Goal: Task Accomplishment & Management: Use online tool/utility

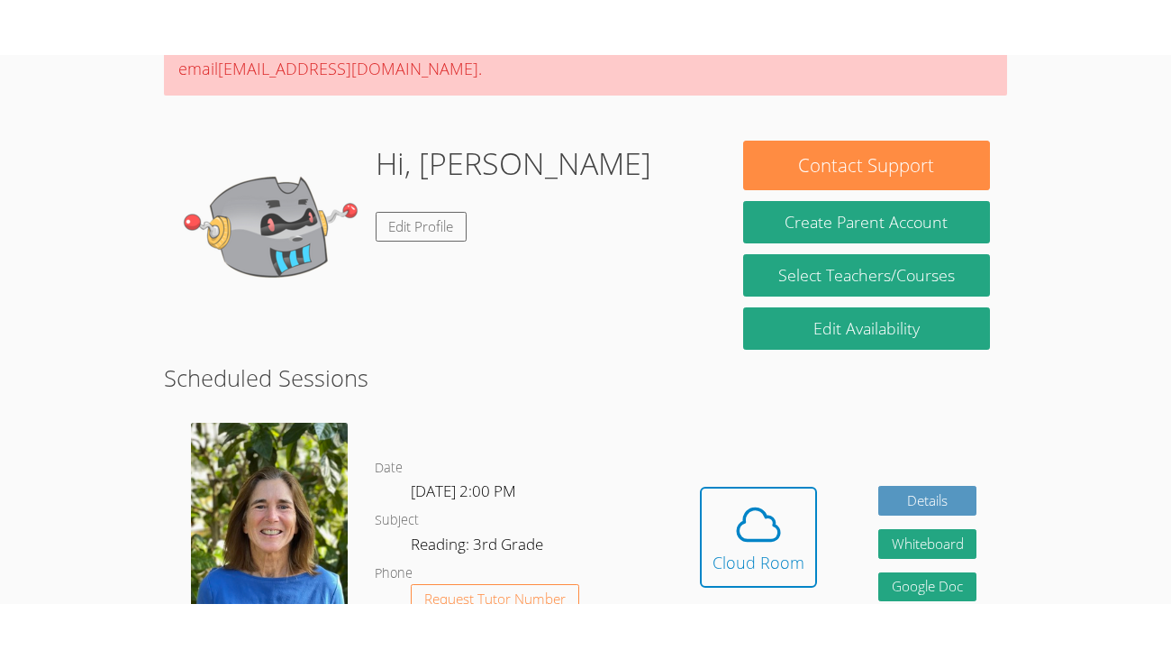
scroll to position [243, 0]
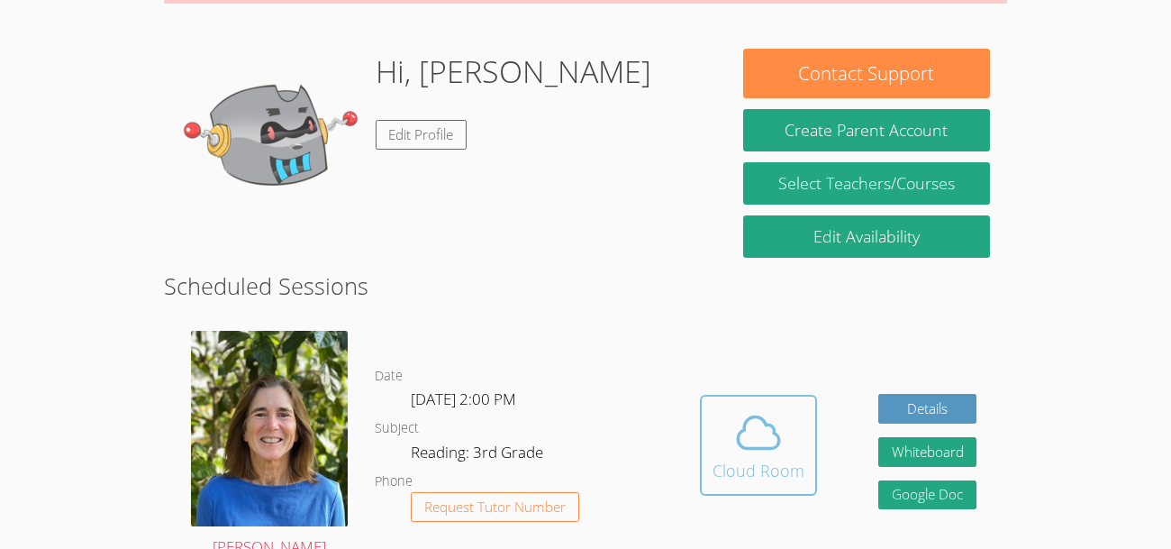
click at [746, 458] on div "Cloud Room" at bounding box center [759, 470] width 92 height 25
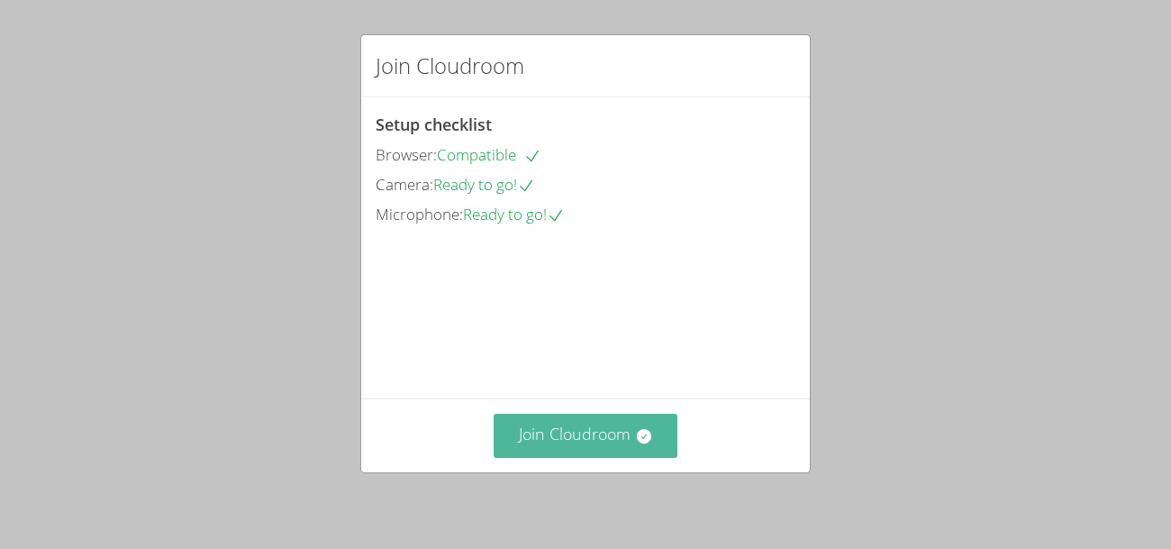
click at [618, 430] on button "Join Cloudroom" at bounding box center [586, 436] width 185 height 44
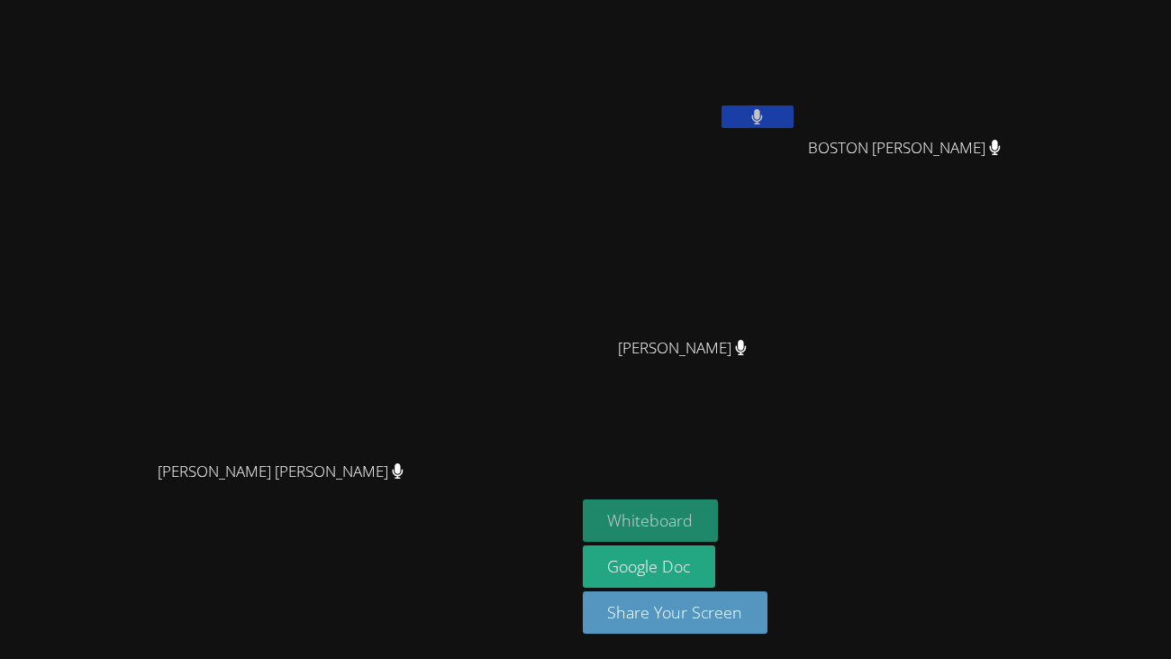
click at [719, 525] on button "Whiteboard" at bounding box center [651, 520] width 136 height 42
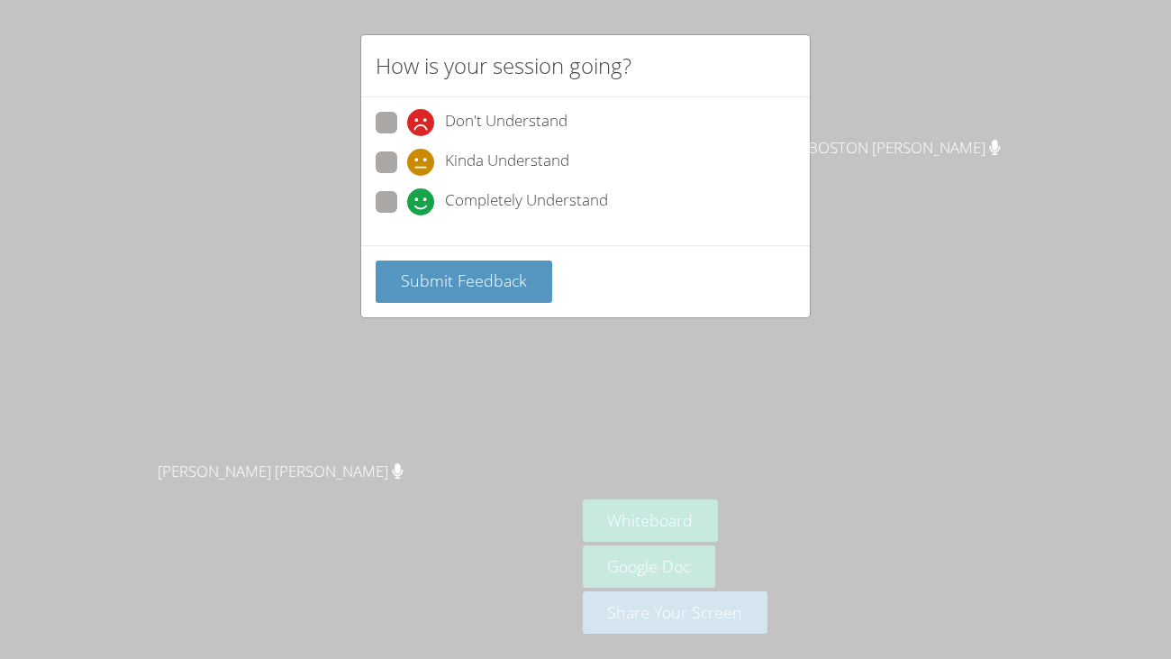
click at [453, 198] on span "Completely Understand" at bounding box center [526, 201] width 163 height 27
click at [423, 198] on input "Completely Understand" at bounding box center [414, 198] width 15 height 15
radio input "true"
click at [461, 287] on span "Submit Feedback" at bounding box center [464, 280] width 126 height 22
